Goal: Use online tool/utility: Utilize a website feature to perform a specific function

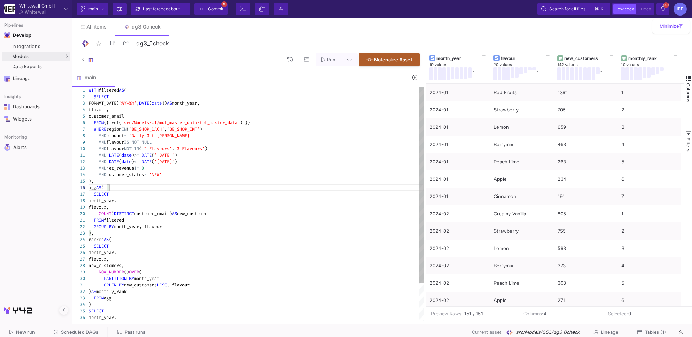
click at [159, 177] on div "1 2 3 4 5 6 7 8 9 10 11 12 13 14 15 16 17 18 19 20 21 22 23 24 25 26 27 28 29 3…" at bounding box center [248, 204] width 352 height 234
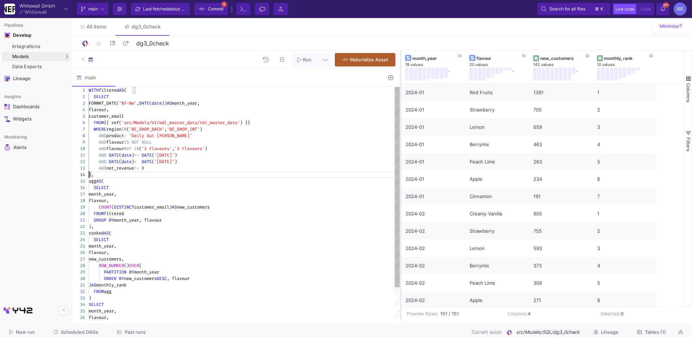
drag, startPoint x: 425, startPoint y: 106, endPoint x: 400, endPoint y: 105, distance: 24.2
click at [400, 105] on div at bounding box center [401, 186] width 2 height 270
click at [281, 148] on div "AND flavour NOT IN ( '2 Flavours' , '3 Flavours' )" at bounding box center [244, 148] width 311 height 6
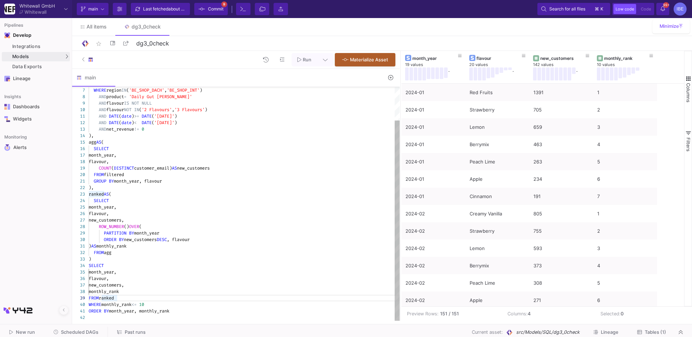
type textarea "WITH filtered AS ( SELECT FORMAT_DATE('%Y-%m', DATE(date)) AS month_year, flavo…"
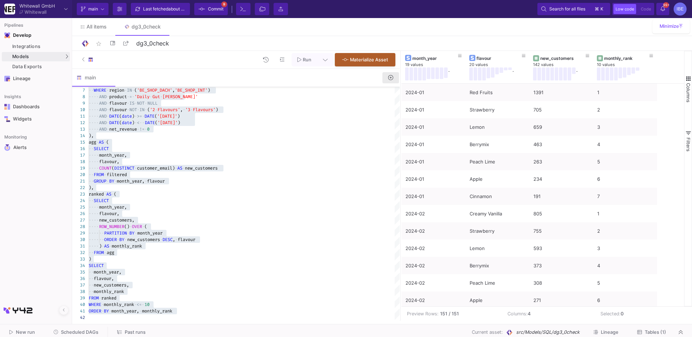
click at [389, 79] on icon at bounding box center [390, 77] width 5 height 5
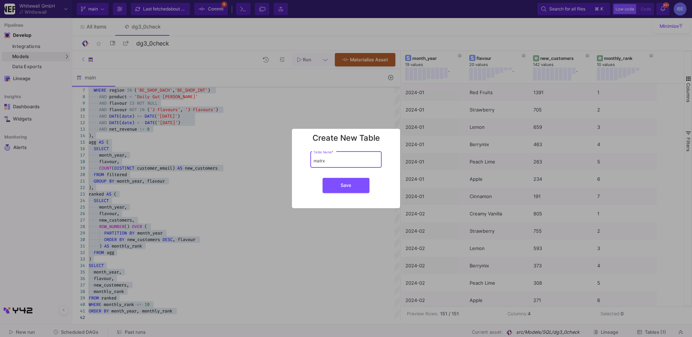
type input "matrx"
click at [323, 178] on button "Save" at bounding box center [346, 185] width 47 height 15
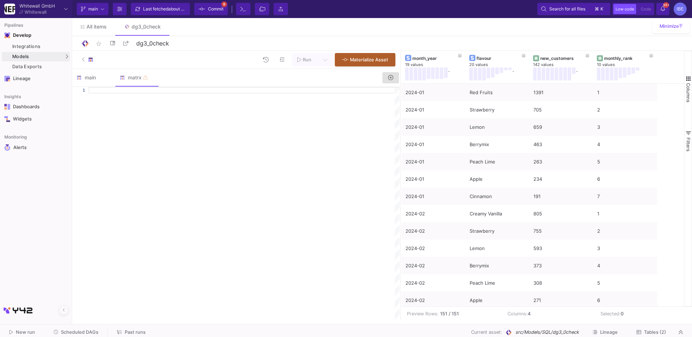
click at [323, 111] on div at bounding box center [244, 204] width 311 height 234
paste textarea "pcs.flavour_a, pcs.flavour_b, pcs.orders_with_both, ft.orders_with_flavour AS o…"
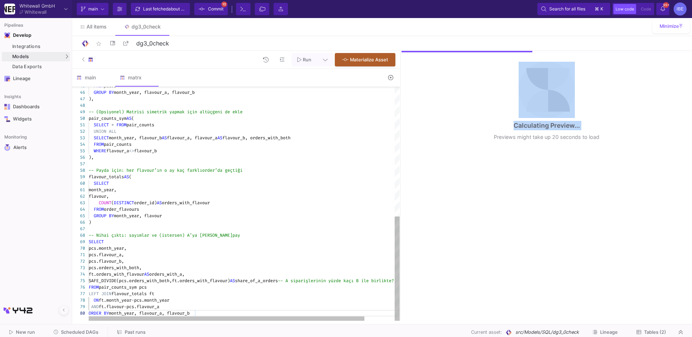
drag, startPoint x: 402, startPoint y: 130, endPoint x: 381, endPoint y: 130, distance: 20.9
click at [381, 130] on as-split "Run Materialize Asset main matrx 7 ·· WHERE · region · IN · ( 'BE_SHOP_DACH' , …" at bounding box center [382, 186] width 620 height 270
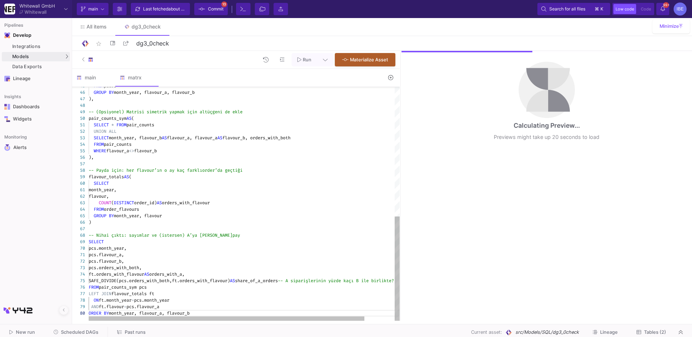
click at [381, 130] on div "UNION ALL" at bounding box center [261, 131] width 345 height 6
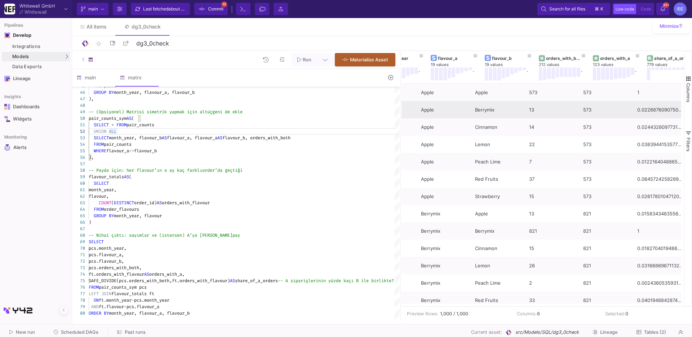
scroll to position [0, 45]
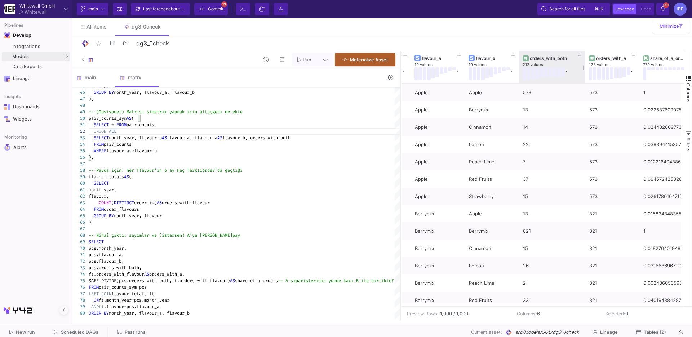
drag, startPoint x: 572, startPoint y: 68, endPoint x: 584, endPoint y: 68, distance: 12.3
click at [584, 68] on div at bounding box center [585, 67] width 3 height 32
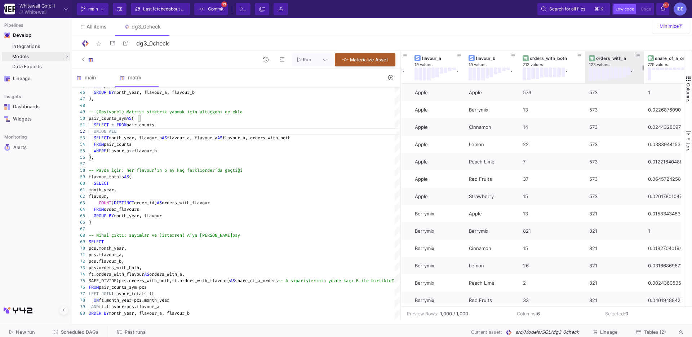
drag, startPoint x: 639, startPoint y: 66, endPoint x: 644, endPoint y: 66, distance: 5.8
click at [644, 66] on div at bounding box center [644, 67] width 3 height 32
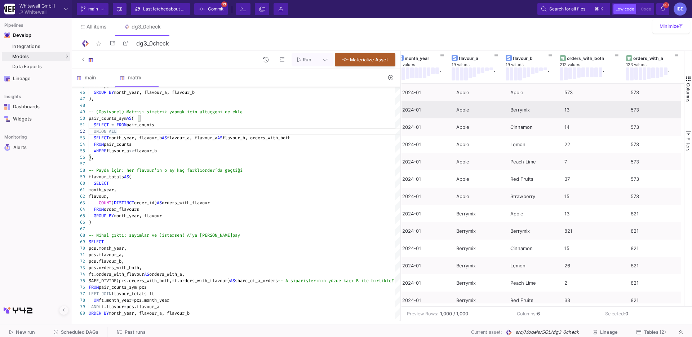
scroll to position [0, 0]
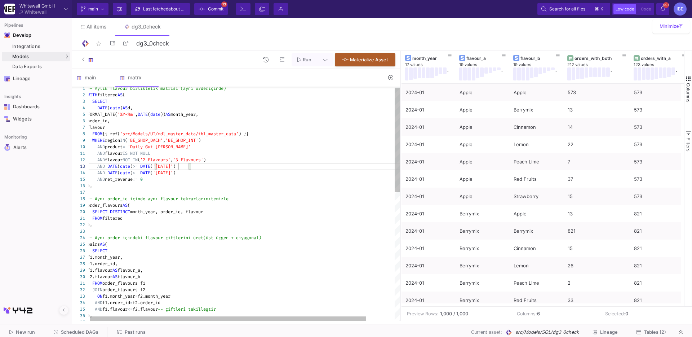
click at [178, 168] on div "37 36 35 34 33 32 31 29 30 27 28 26 24 25 23 22 21 20 19 18 17 15 16 14 13 12 1…" at bounding box center [236, 204] width 328 height 234
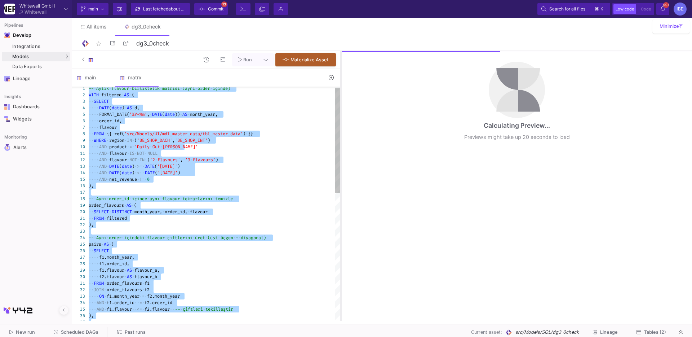
drag, startPoint x: 399, startPoint y: 129, endPoint x: 340, endPoint y: 130, distance: 59.5
click at [340, 130] on div at bounding box center [341, 186] width 2 height 270
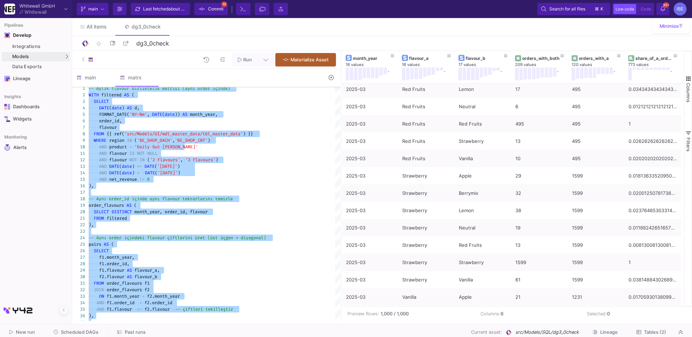
type textarea "-- Aylık flavour birliktelik matrisi (aynı order içinde) WITH filtered AS ( SEL…"
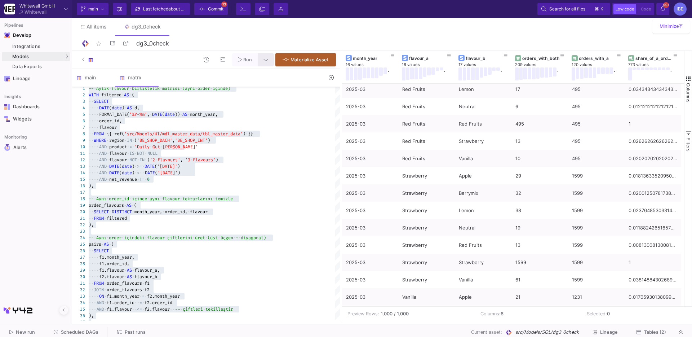
click at [266, 61] on icon at bounding box center [265, 59] width 5 height 5
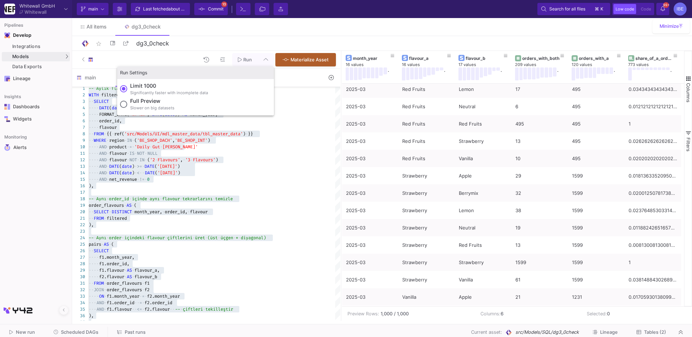
click at [126, 102] on span at bounding box center [123, 104] width 7 height 7
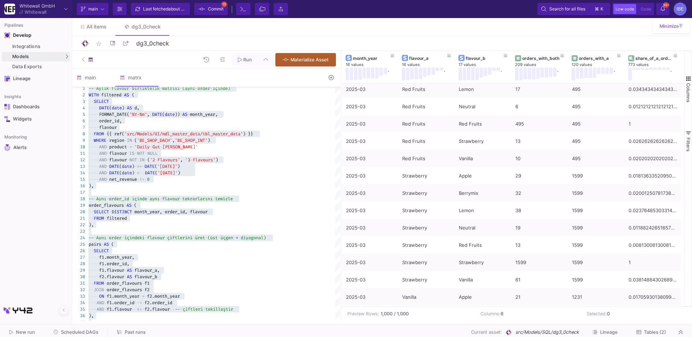
click at [126, 102] on input "Full preview Slower on big datasets" at bounding box center [123, 104] width 7 height 7
radio input "true"
click at [245, 58] on span "Run" at bounding box center [247, 59] width 9 height 5
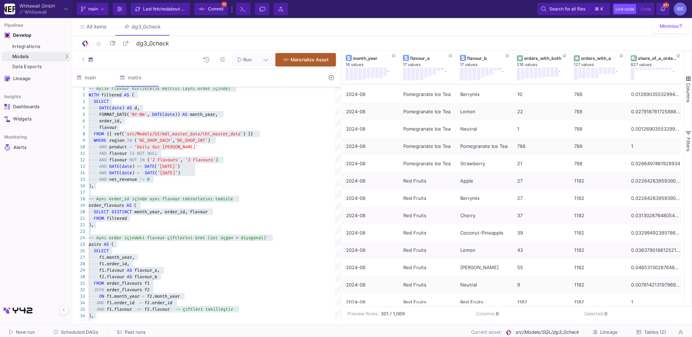
click at [331, 82] on button at bounding box center [331, 77] width 17 height 11
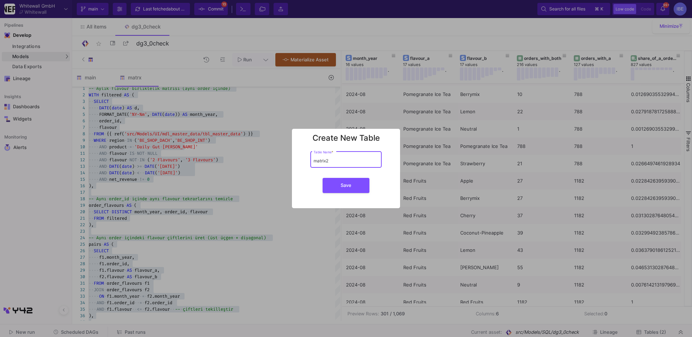
type input "matrix2"
click at [323, 178] on button "Save" at bounding box center [346, 185] width 47 height 15
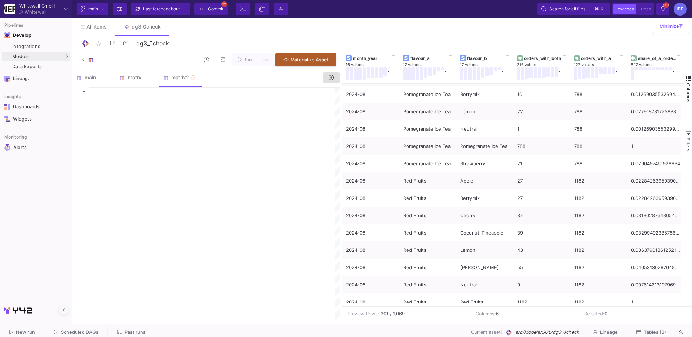
click at [172, 130] on div at bounding box center [215, 204] width 252 height 234
paste textarea "total_orders, support_ab, confidence_b_given_a, confidence_a_given_b, [PERSON_N…"
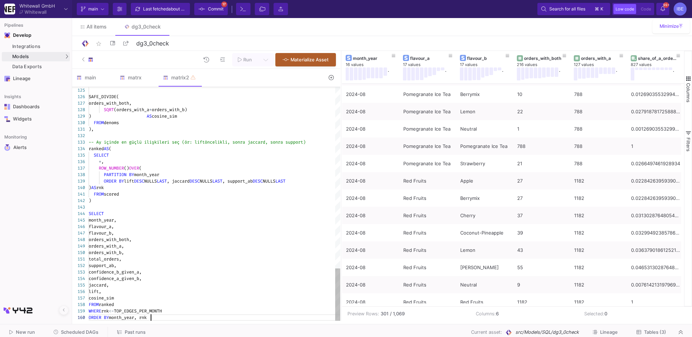
paste textarea "support_ab, confidence_b_given_a, confidence_a_given_b, [PERSON_NAME], lift, co…"
type textarea "support_ab, confidence_b_given_a, confidence_a_given_b, [PERSON_NAME], lift, co…"
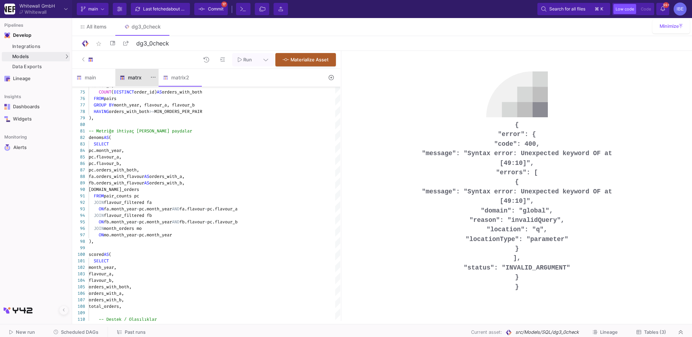
click at [135, 85] on div "matrx" at bounding box center [136, 77] width 43 height 17
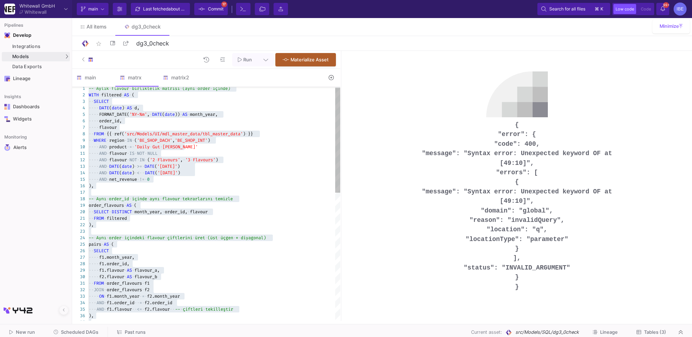
click at [163, 139] on span "'BE_SHOP_DACH'" at bounding box center [154, 140] width 35 height 6
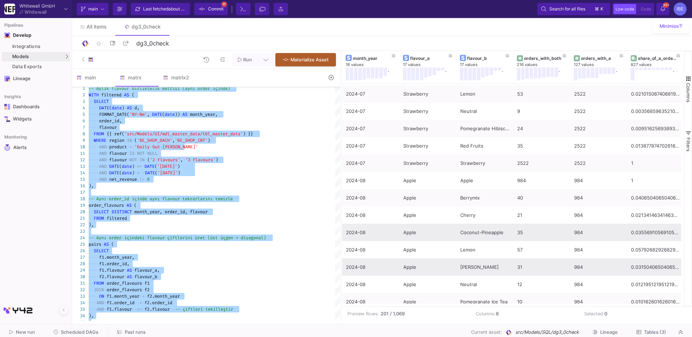
scroll to position [2091, 0]
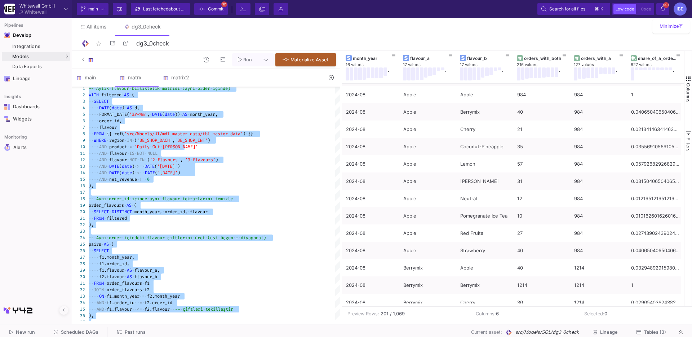
drag, startPoint x: 341, startPoint y: 93, endPoint x: 333, endPoint y: 93, distance: 7.9
click at [340, 93] on div at bounding box center [341, 186] width 2 height 270
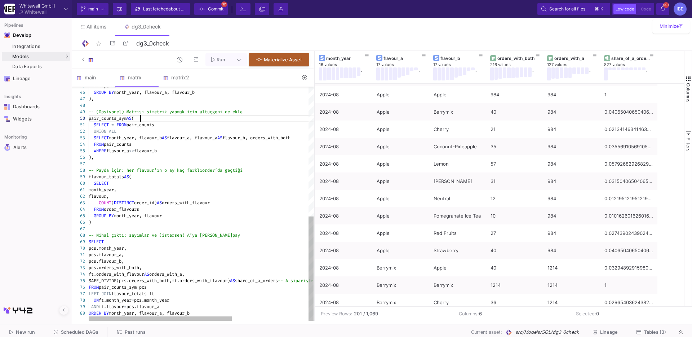
click at [282, 120] on div "pair_counts_sym AS (" at bounding box center [261, 118] width 345 height 6
type textarea "-- Aylık flavour birliktelik matrisi (aynı order içinde) WITH filtered AS ( SEL…"
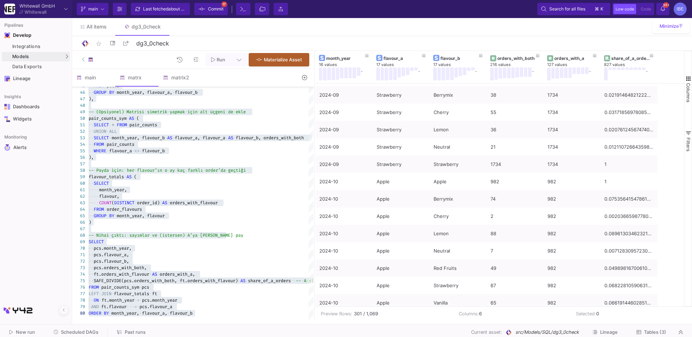
scroll to position [4614, 0]
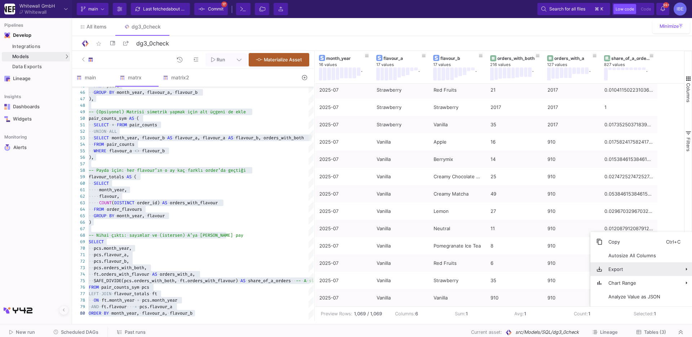
click at [632, 270] on span "Export" at bounding box center [634, 269] width 63 height 14
click at [578, 274] on span "CSV Export" at bounding box center [565, 272] width 40 height 14
